Goal: Information Seeking & Learning: Learn about a topic

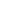
scroll to position [4547, 0]
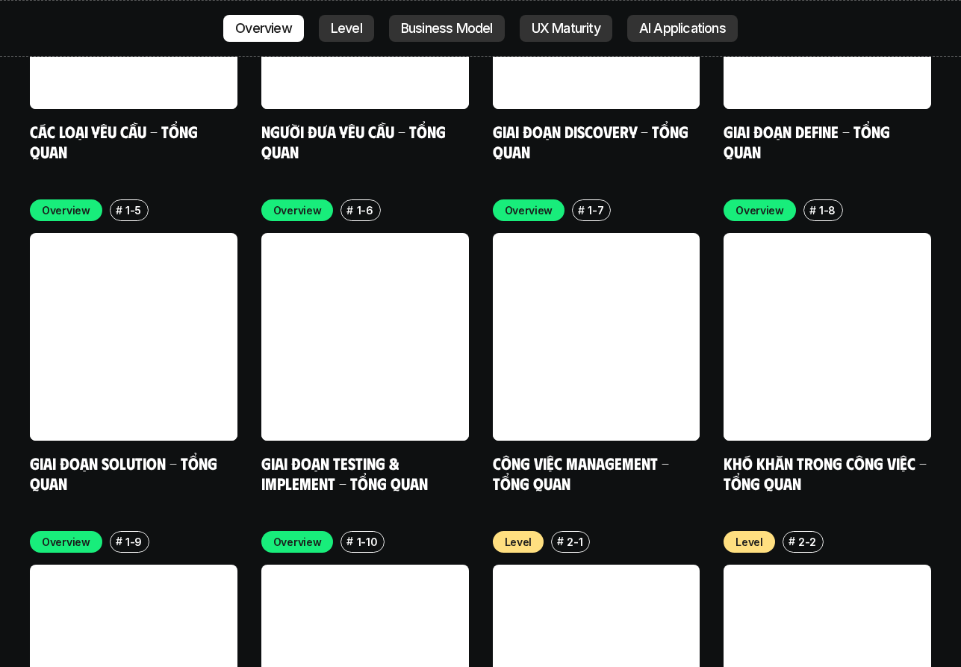
scroll to position [4664, 0]
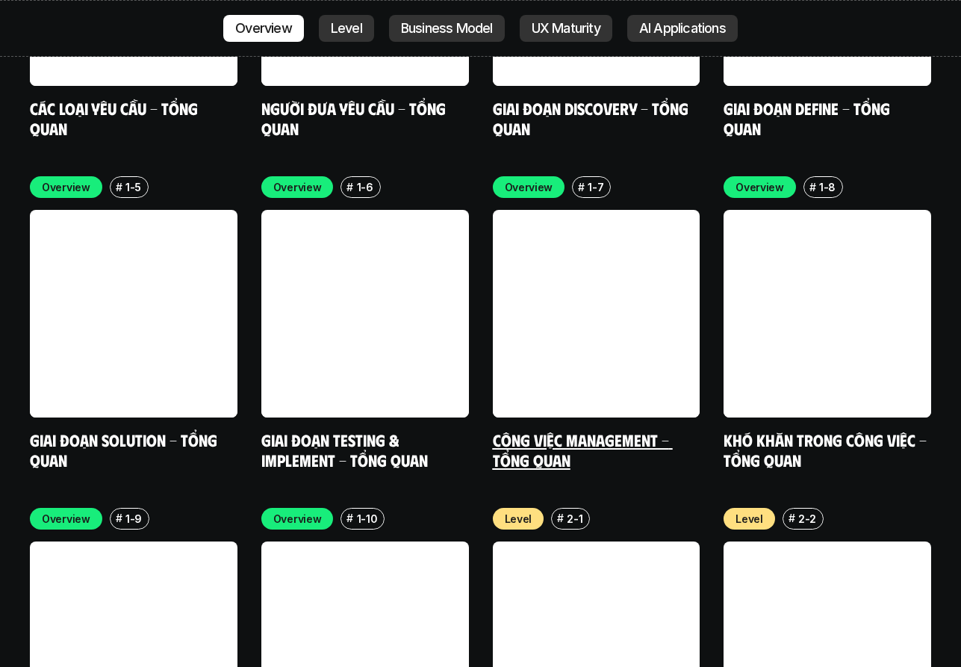
click at [529, 329] on div "Overview # 1-7 Công việc Management - Tổng quan" at bounding box center [597, 323] width 208 height 294
click at [533, 429] on link "Công việc Management - Tổng quan" at bounding box center [583, 449] width 180 height 41
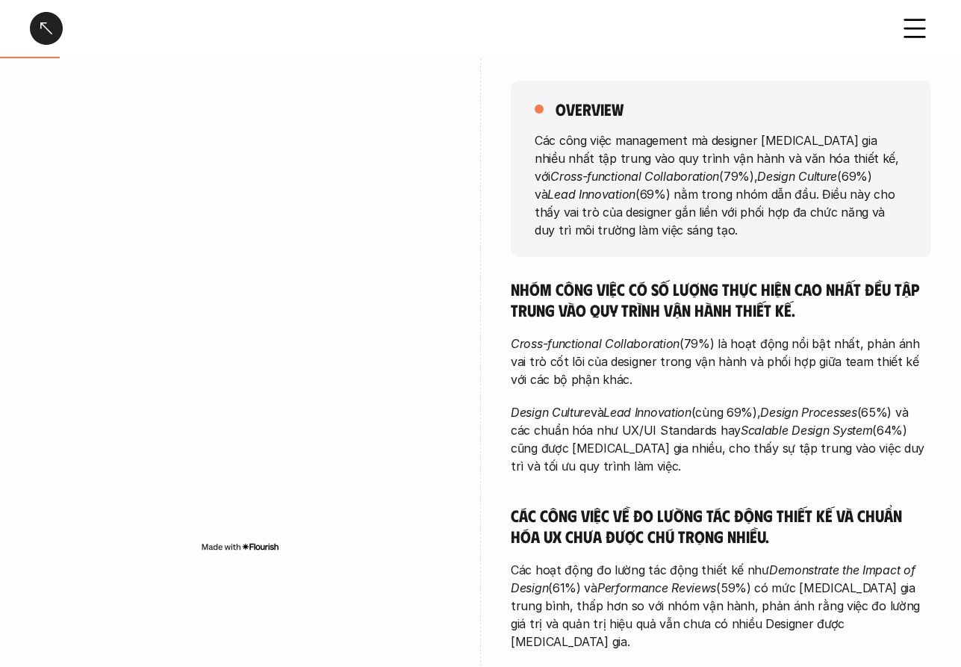
scroll to position [168, 0]
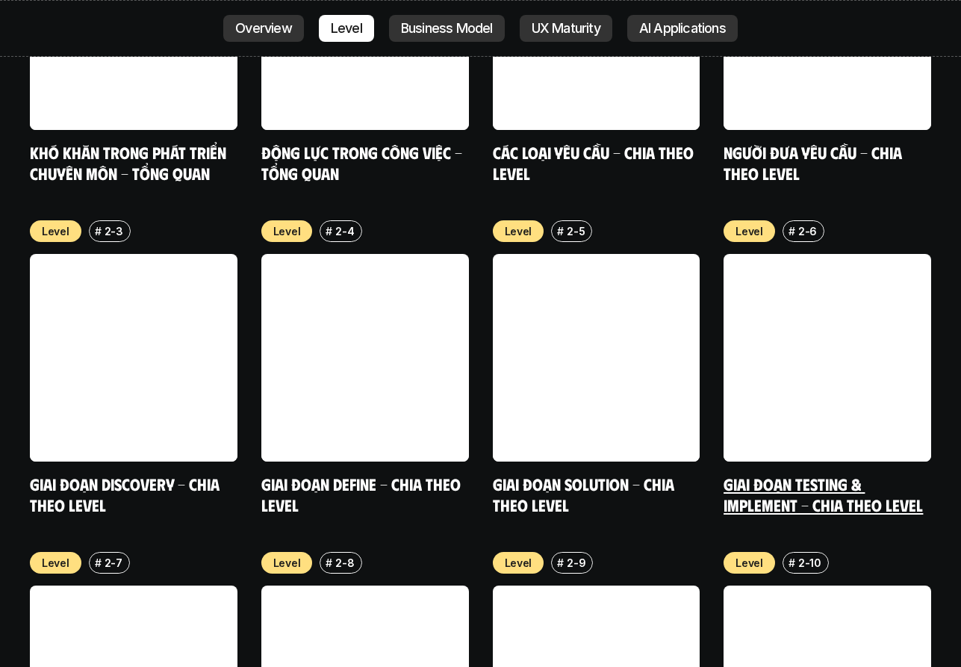
scroll to position [5292, 0]
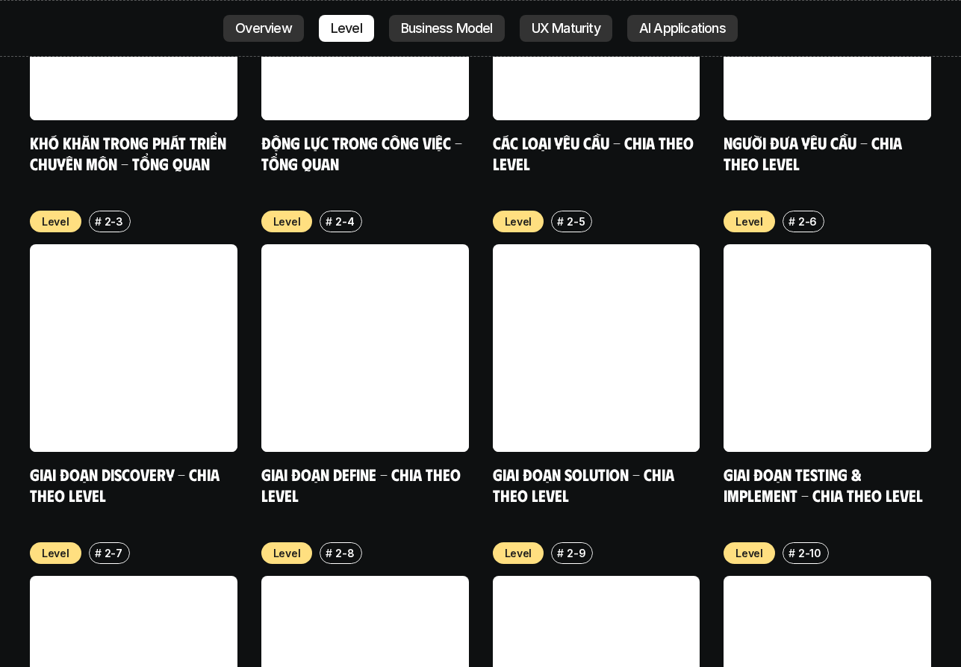
drag, startPoint x: 827, startPoint y: 277, endPoint x: 9, endPoint y: 43, distance: 851.3
